Goal: Find specific page/section: Find specific page/section

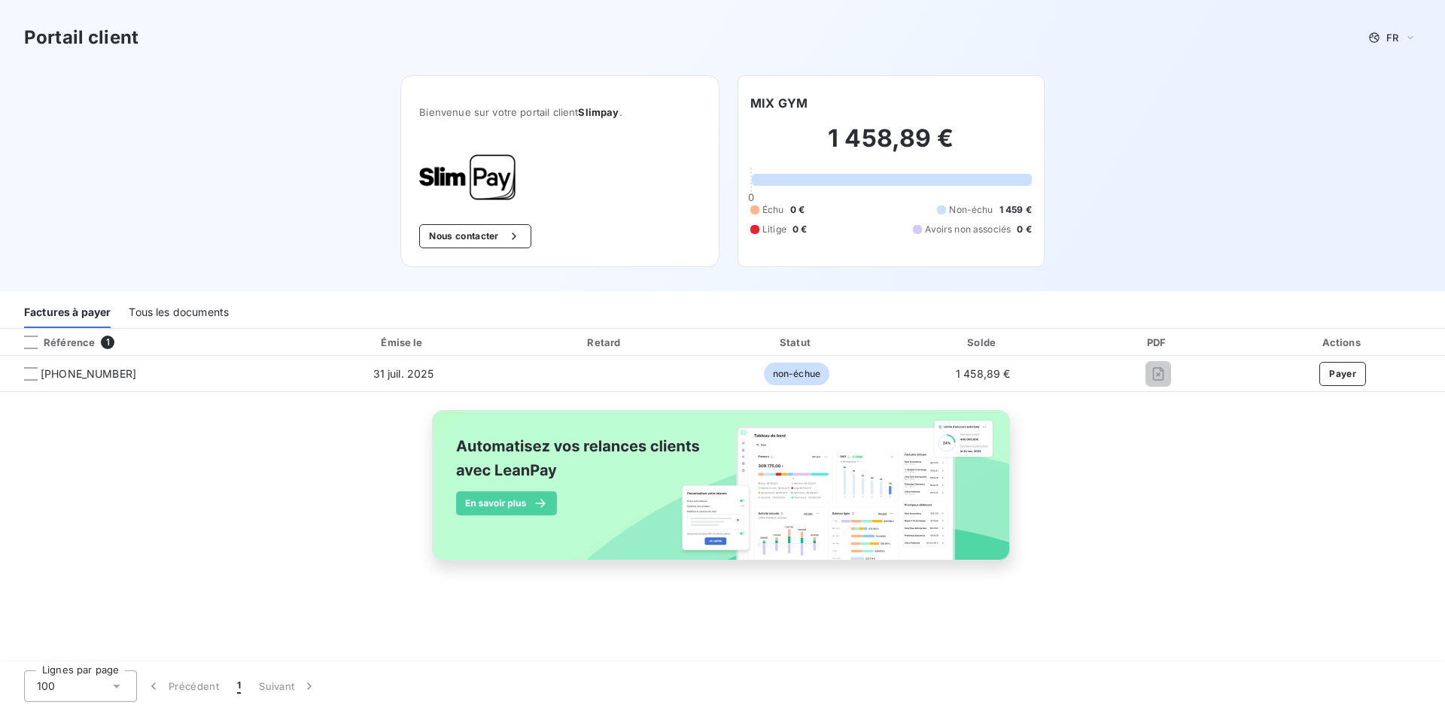
click at [167, 315] on div "Tous les documents" at bounding box center [179, 313] width 100 height 32
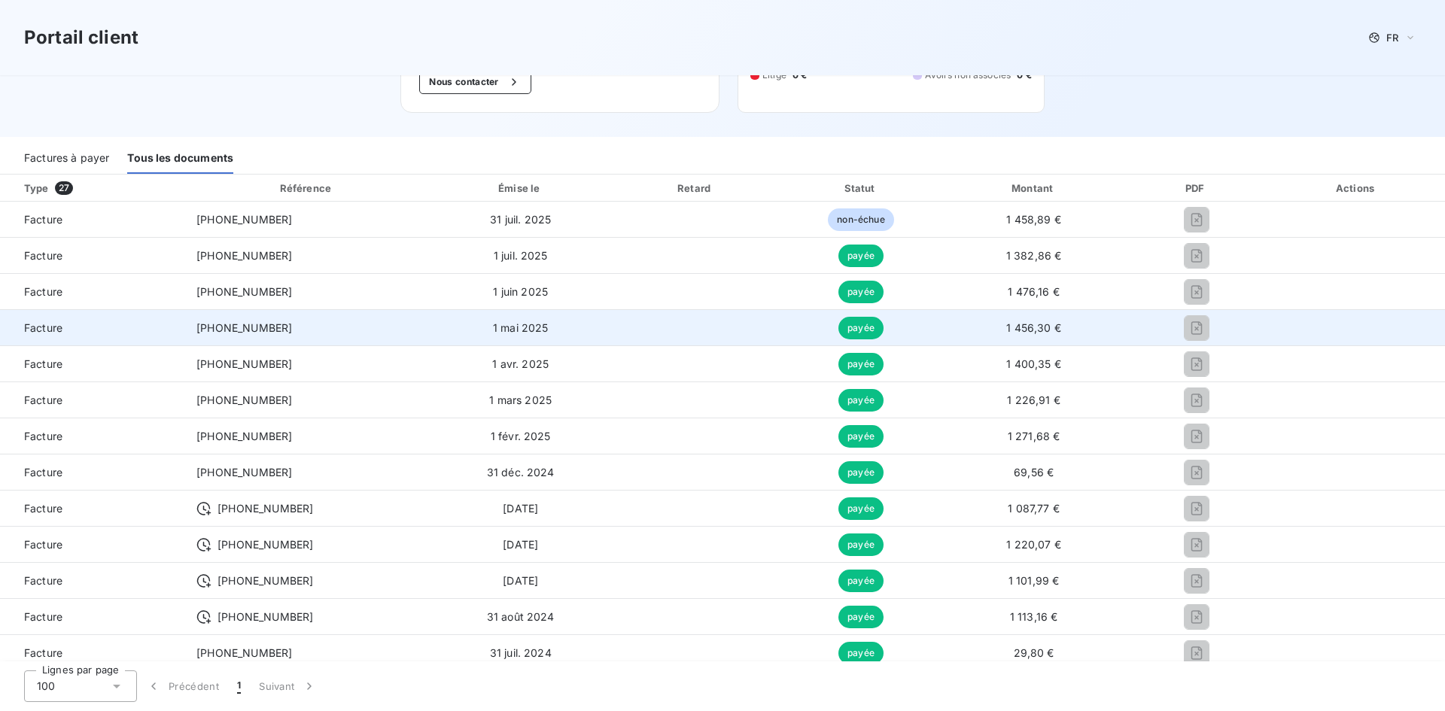
scroll to position [151, 0]
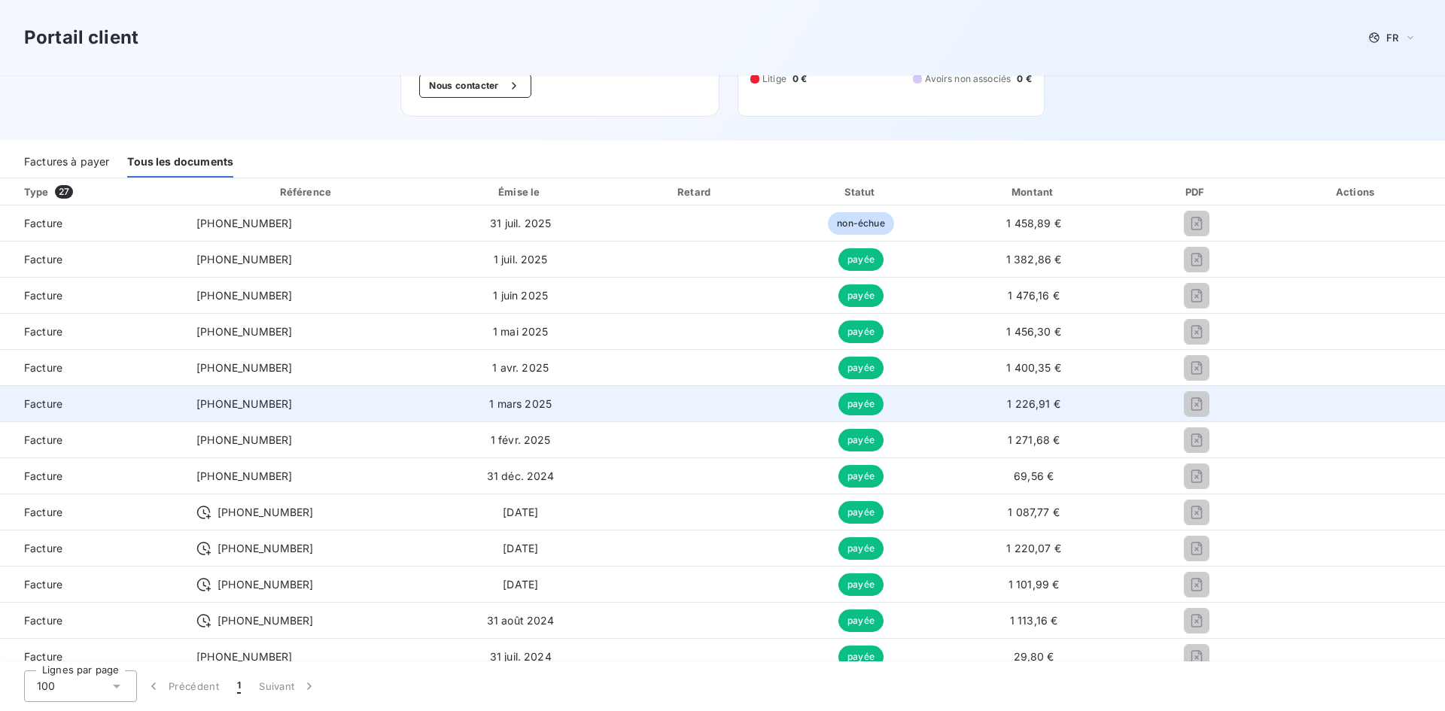
click at [269, 409] on span "[PHONE_NUMBER]" at bounding box center [244, 403] width 96 height 13
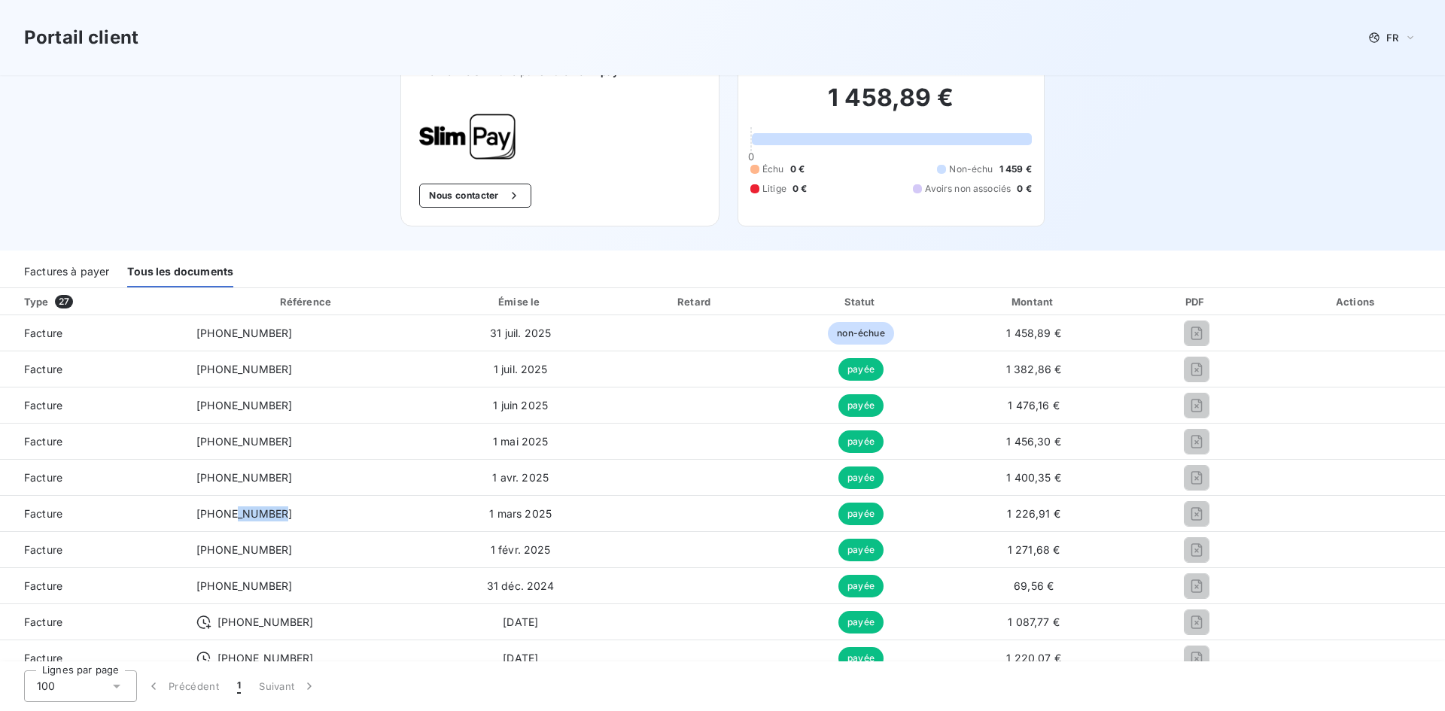
scroll to position [0, 0]
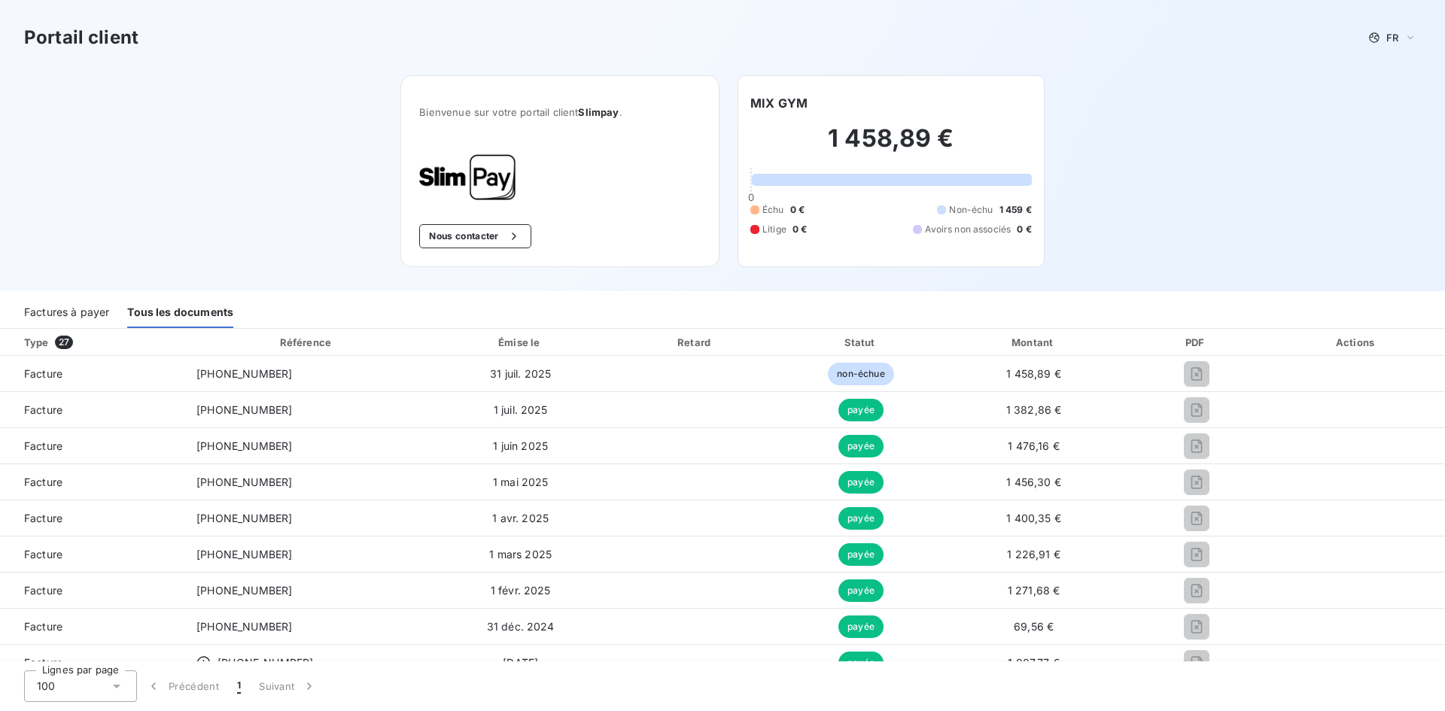
click at [255, 101] on div "Portail client FR Bienvenue sur votre portail client Slimpay . Nous contacter M…" at bounding box center [722, 145] width 1445 height 291
